Goal: Information Seeking & Learning: Learn about a topic

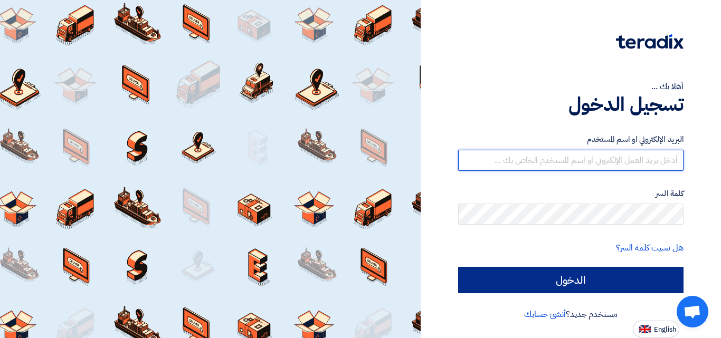
type input "[EMAIL_ADDRESS][DOMAIN_NAME]"
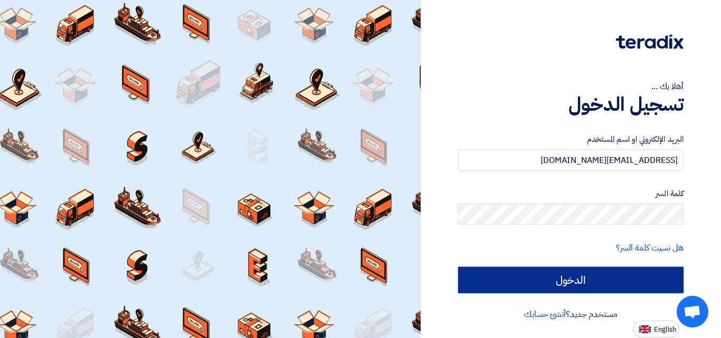
click at [572, 288] on input "الدخول" at bounding box center [570, 280] width 225 height 26
type input "Sign in"
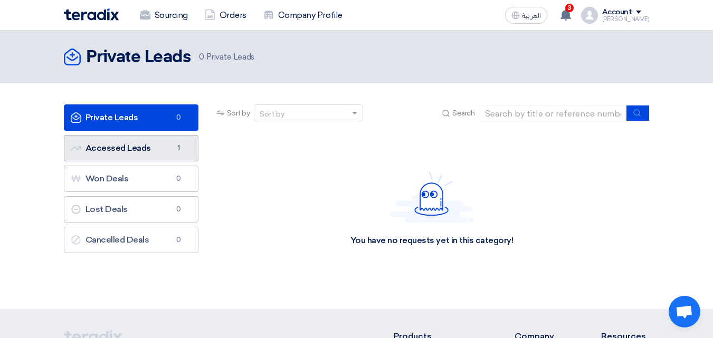
click at [166, 150] on link "Accessed Leads Accessed Leads 1" at bounding box center [131, 148] width 135 height 26
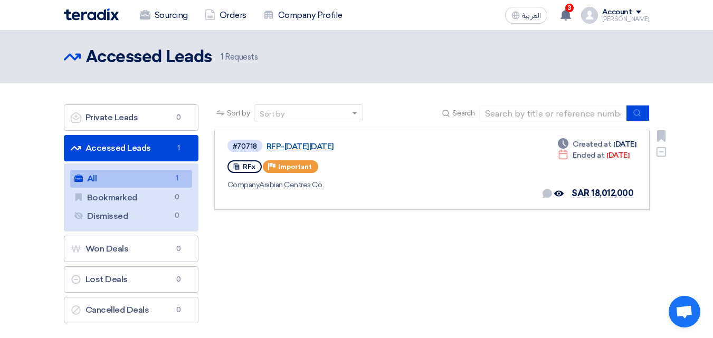
click at [320, 147] on link "RFP-[DATE][DATE]" at bounding box center [398, 146] width 264 height 9
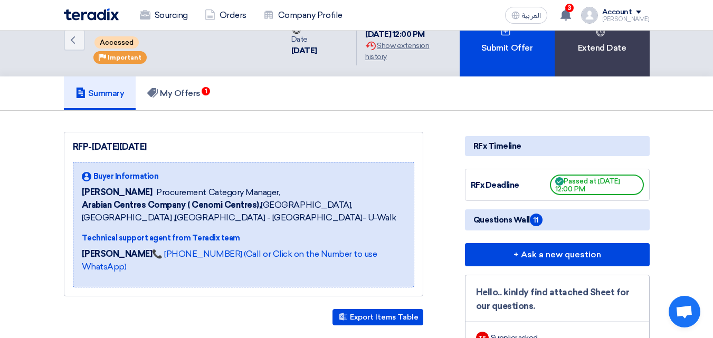
scroll to position [53, 0]
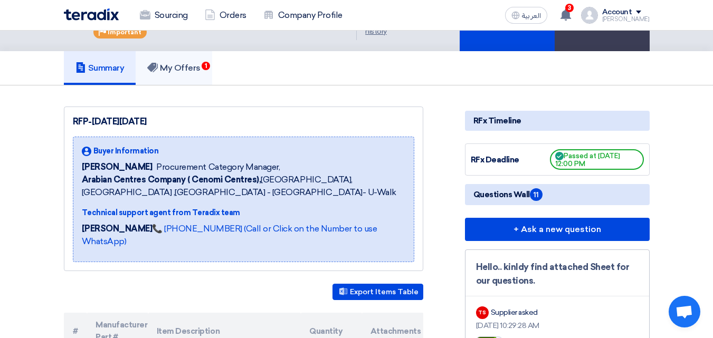
click at [158, 77] on link "My Offers 1" at bounding box center [174, 68] width 76 height 34
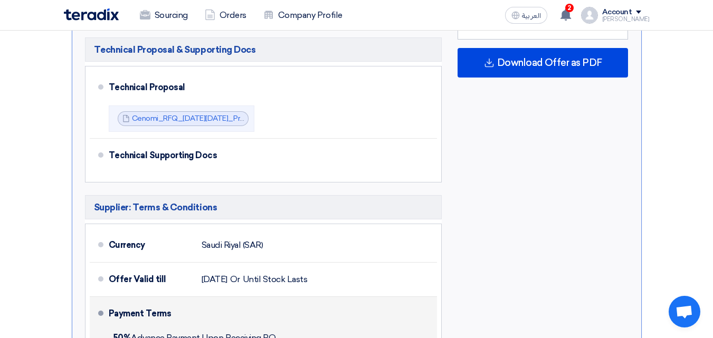
scroll to position [633, 0]
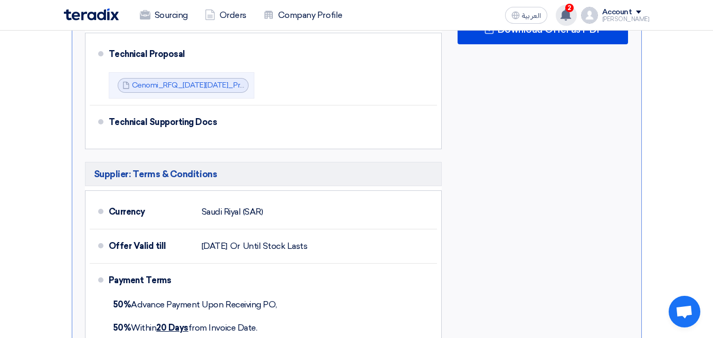
click at [577, 11] on div "2 A request has been edited! - "RFP-[DATE][DATE]". 12 minutes ago Your offer fo…" at bounding box center [565, 15] width 21 height 21
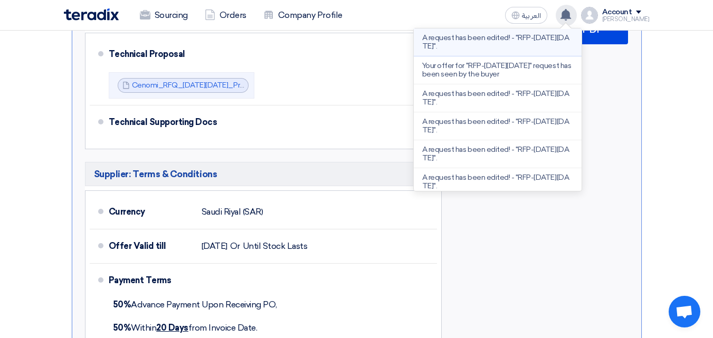
click at [520, 45] on p "A request has been edited! - "RFP-[DATE][DATE]"." at bounding box center [497, 42] width 151 height 17
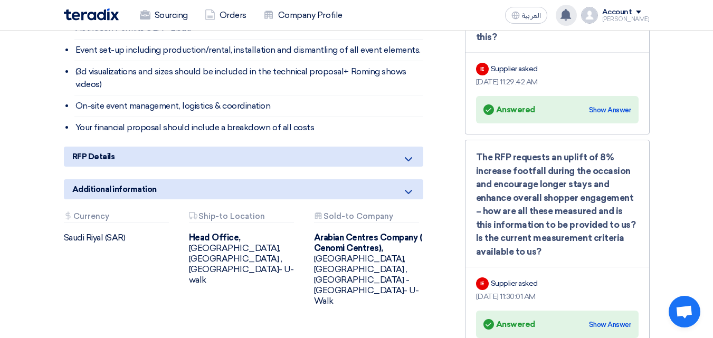
scroll to position [686, 0]
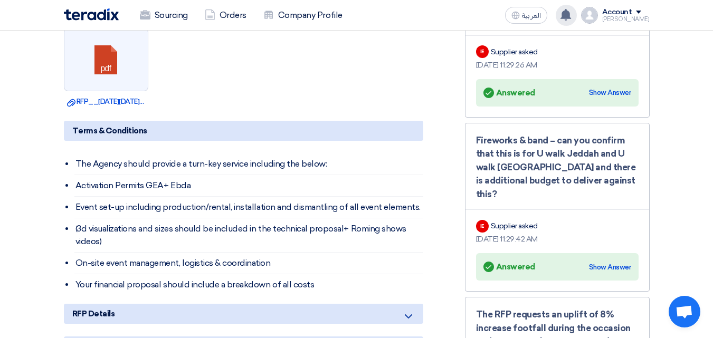
click at [571, 15] on use at bounding box center [565, 15] width 11 height 12
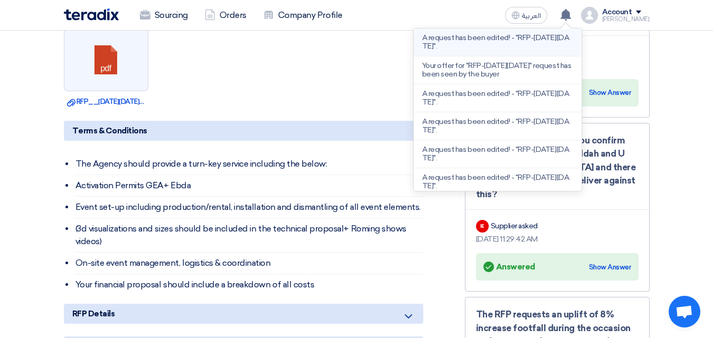
click at [527, 45] on p "A request has been edited! - "RFP-[DATE][DATE]"." at bounding box center [497, 42] width 151 height 17
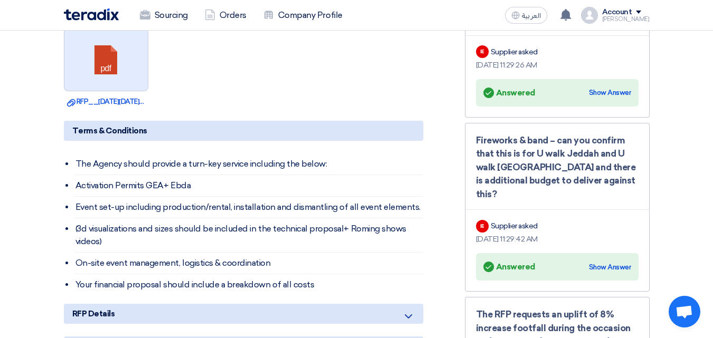
click at [106, 69] on link at bounding box center [106, 59] width 84 height 63
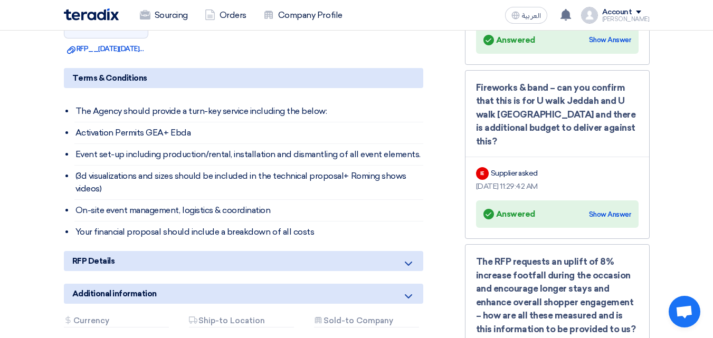
click at [234, 255] on div "RFP Details" at bounding box center [243, 261] width 359 height 20
click at [410, 263] on icon at bounding box center [408, 263] width 13 height 13
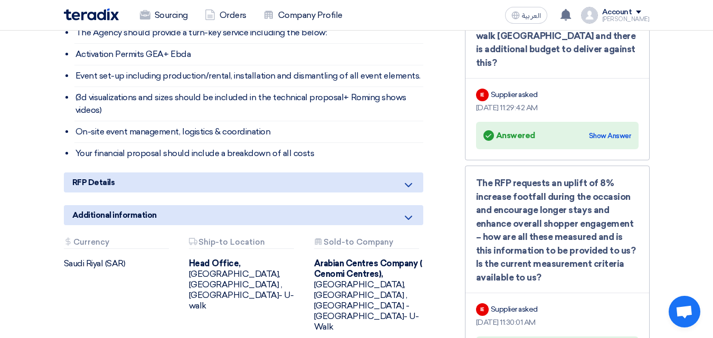
scroll to position [844, 0]
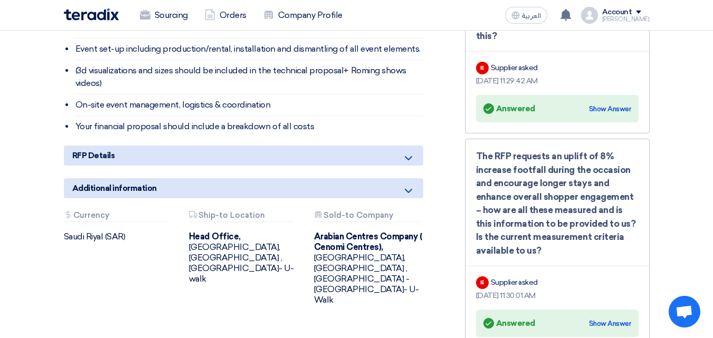
click at [196, 191] on div "Additional information" at bounding box center [243, 188] width 359 height 20
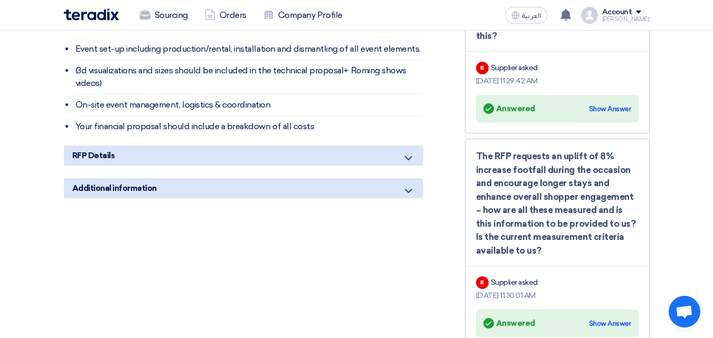
click at [196, 191] on div "Additional information" at bounding box center [243, 188] width 359 height 20
